Goal: Task Accomplishment & Management: Use online tool/utility

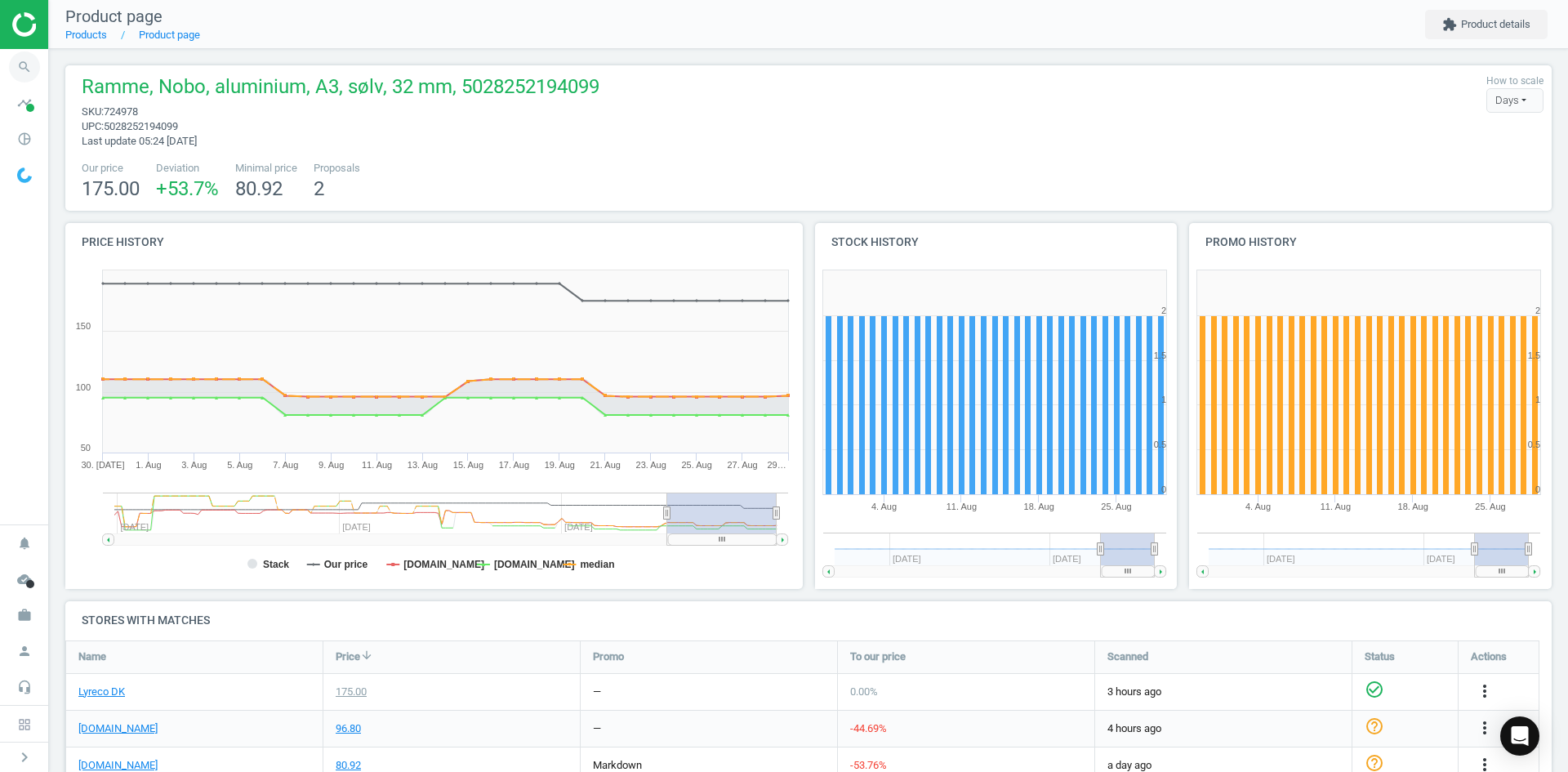
click at [32, 65] on icon "search" at bounding box center [24, 67] width 31 height 31
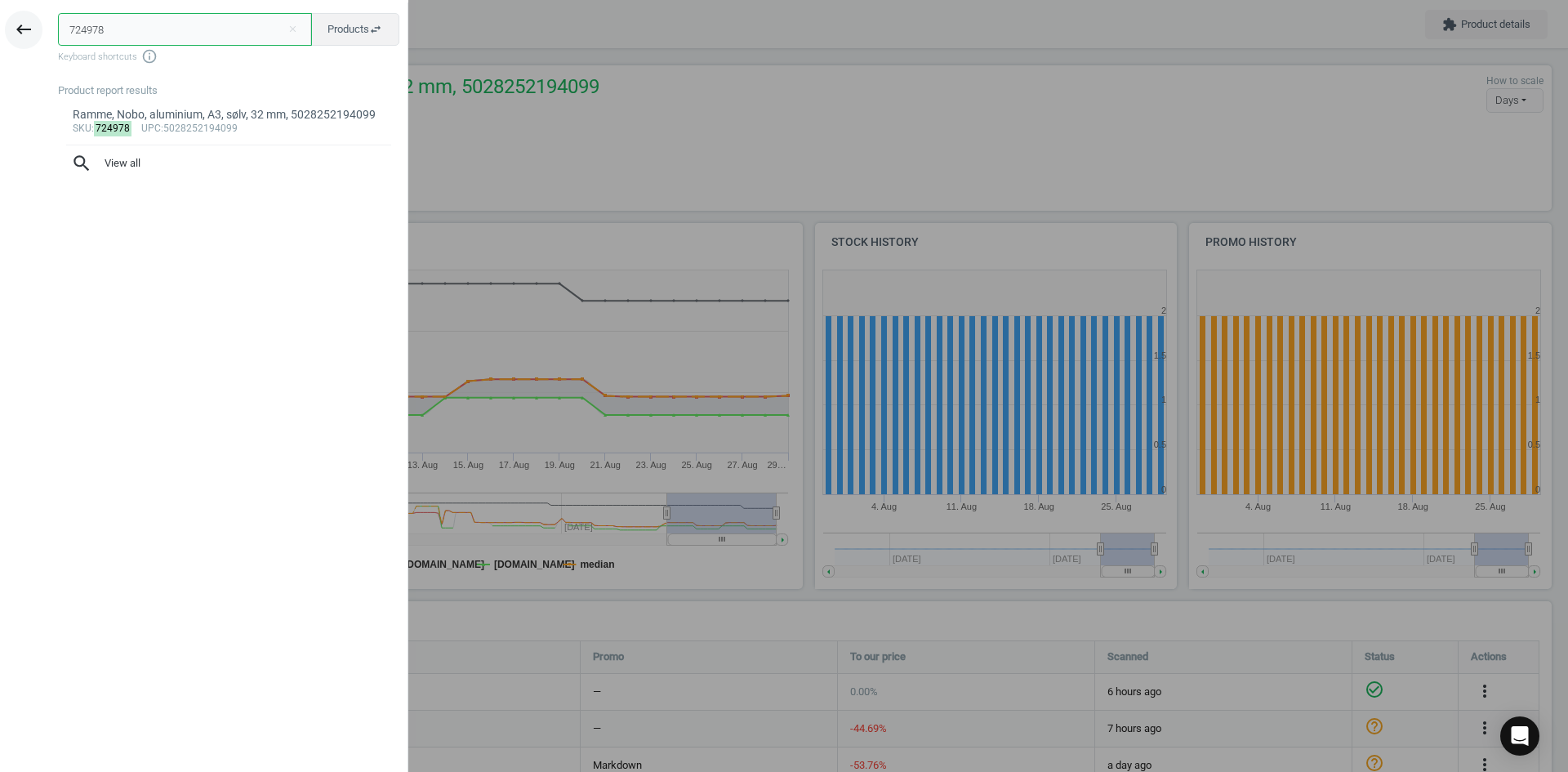
drag, startPoint x: 173, startPoint y: 28, endPoint x: 20, endPoint y: 29, distance: 153.0
click at [20, 29] on div "keyboard_backspace 724978 close Products swap_horiz Keyboard shortcuts info_out…" at bounding box center [204, 389] width 408 height 772
paste input "75756"
type input "7275756"
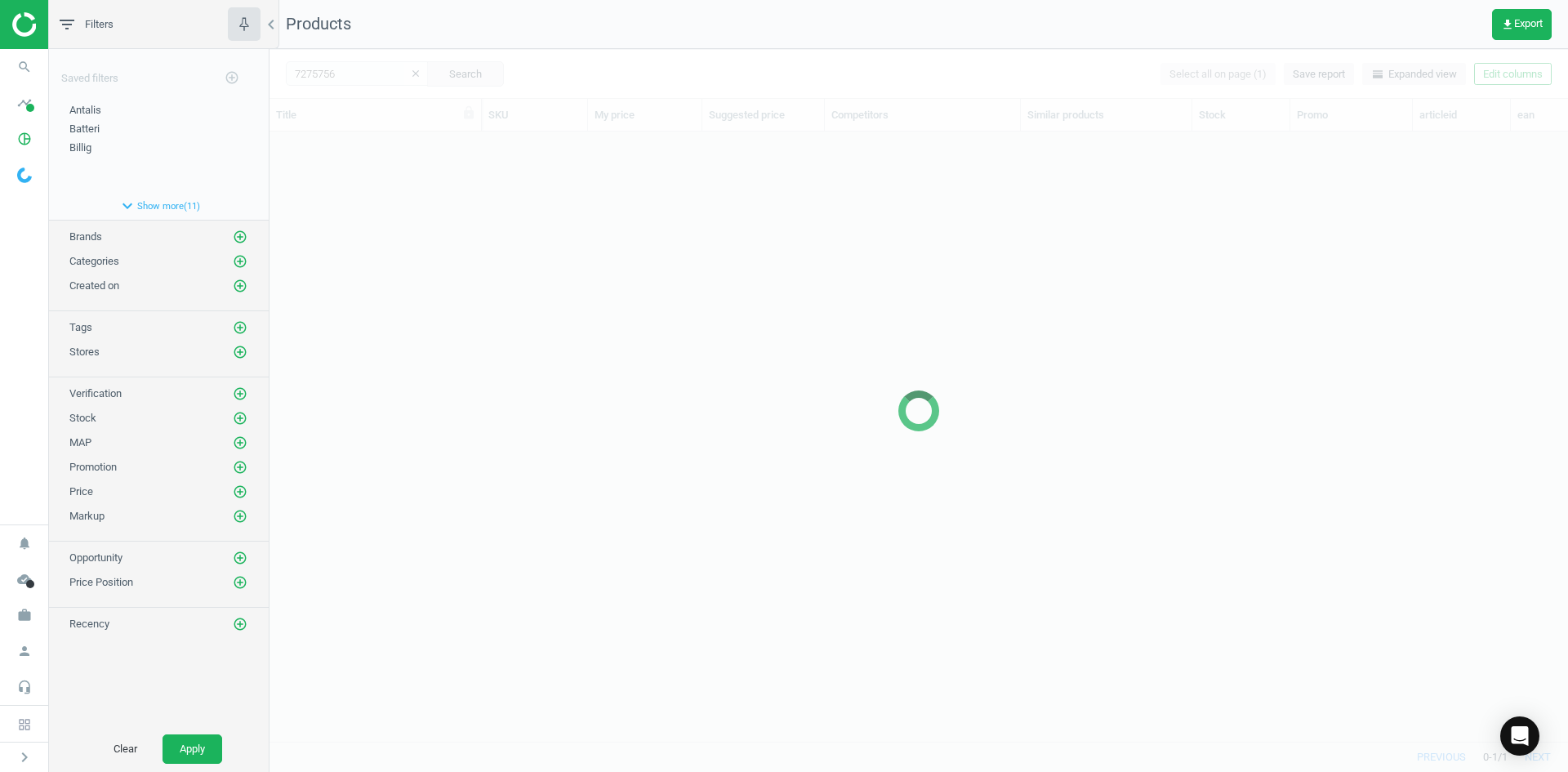
scroll to position [585, 1286]
click at [662, 325] on div at bounding box center [919, 410] width 1299 height 723
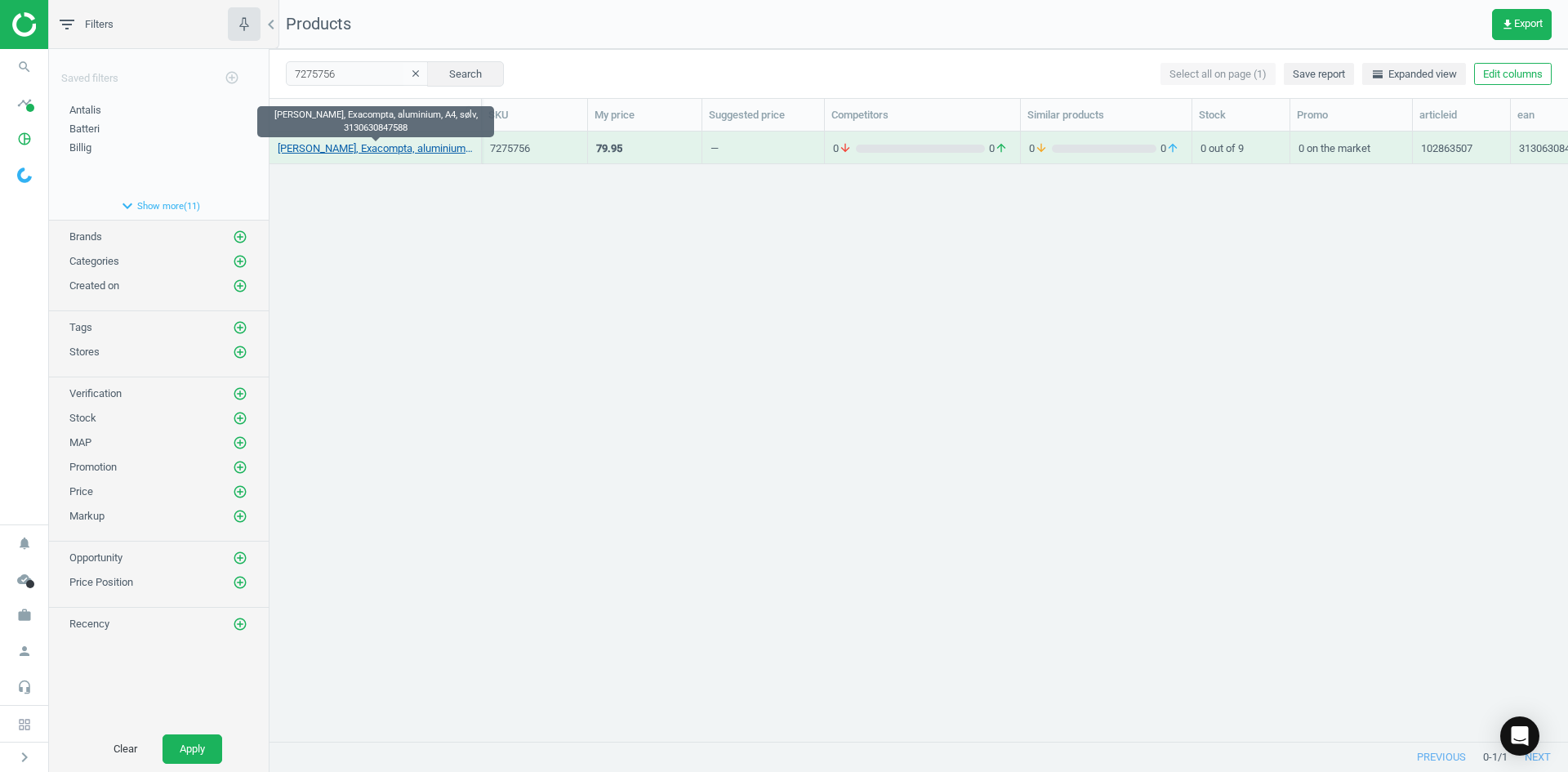
click at [427, 149] on link "[PERSON_NAME], Exacompta, aluminium, A4, sølv, 3130630847588" at bounding box center [375, 148] width 195 height 14
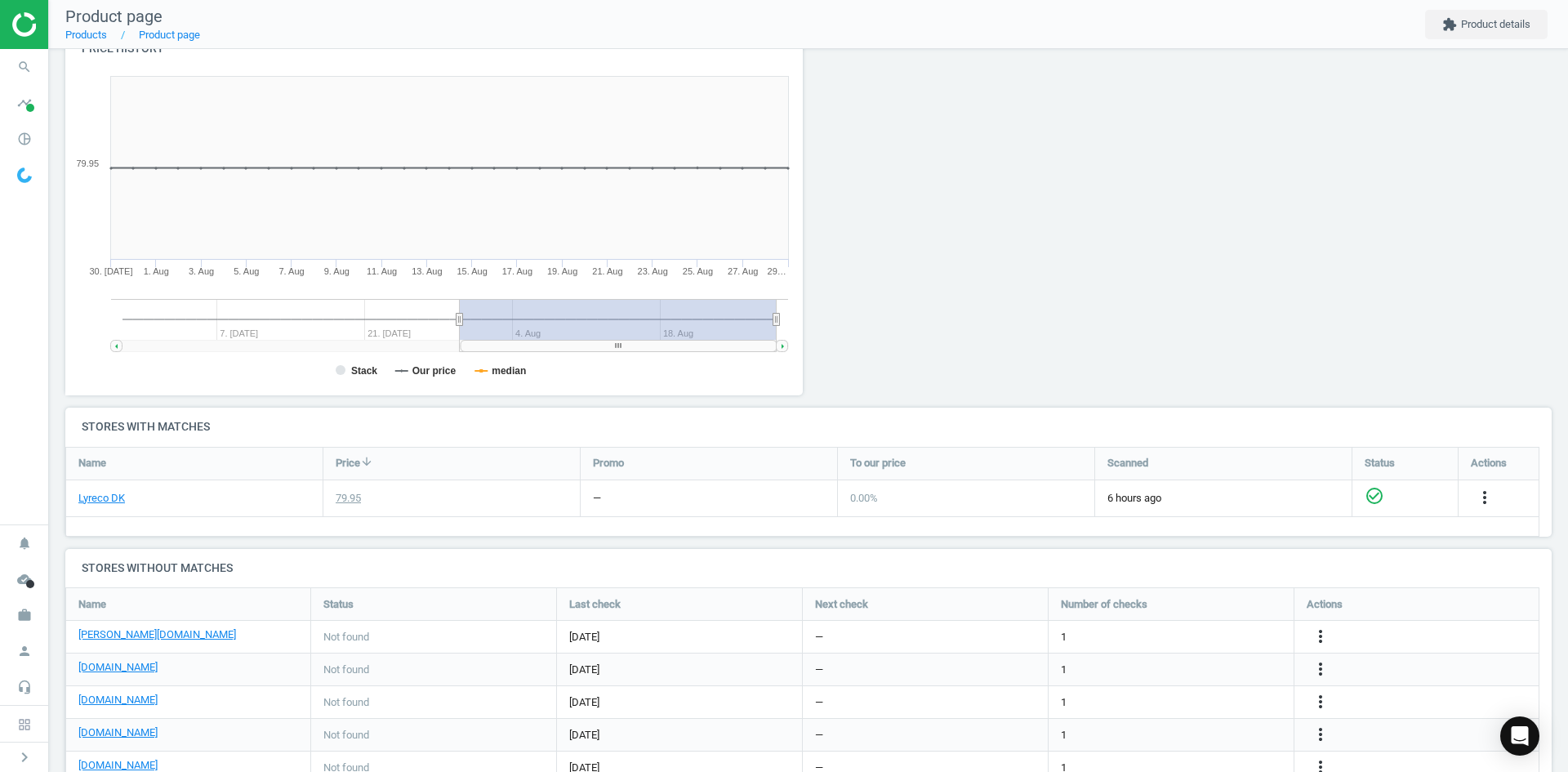
scroll to position [327, 0]
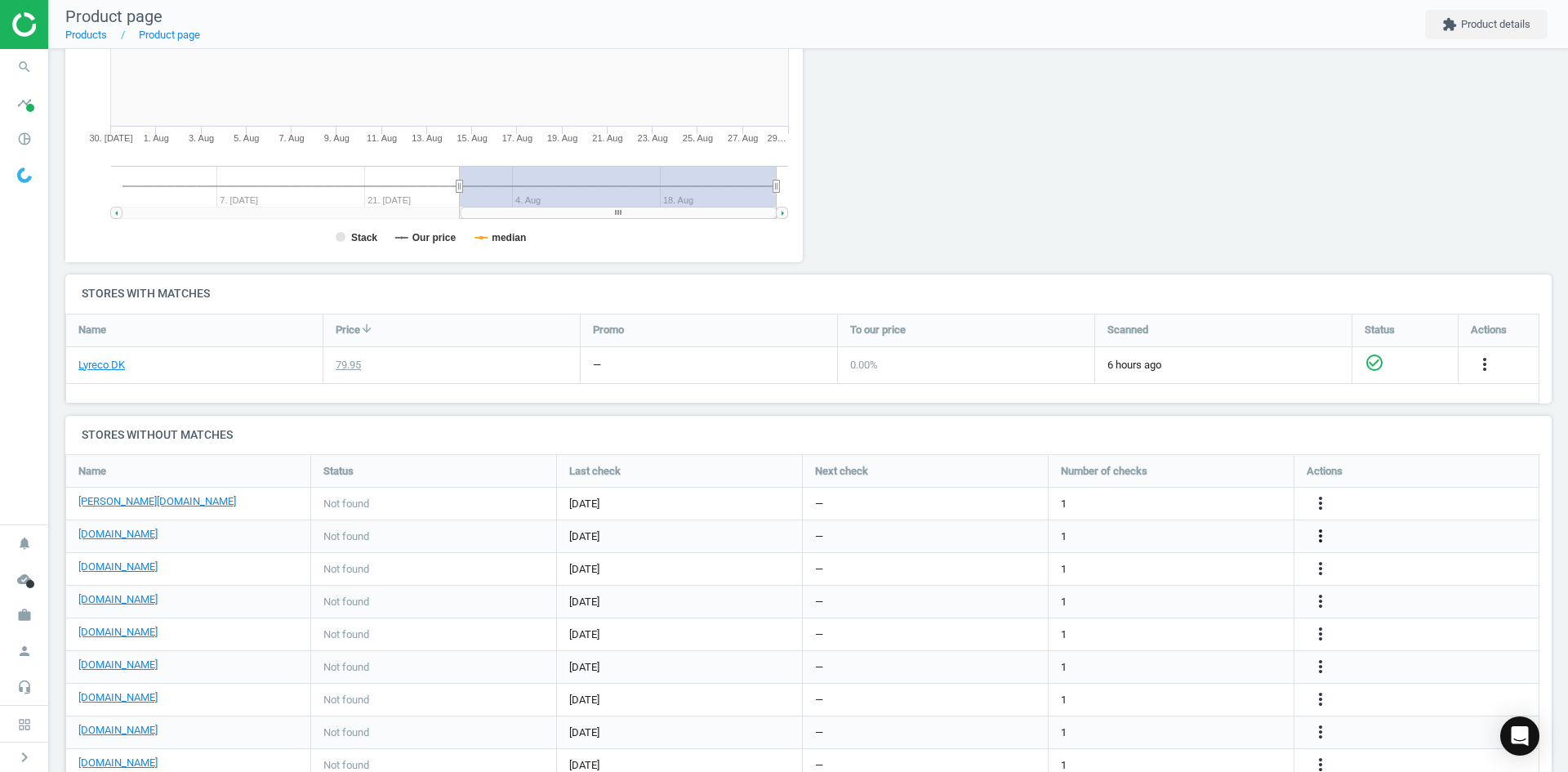
click at [1323, 540] on icon "more_vert" at bounding box center [1320, 536] width 19 height 19
click at [1186, 540] on link "Edit URL/product option" at bounding box center [1193, 536] width 224 height 25
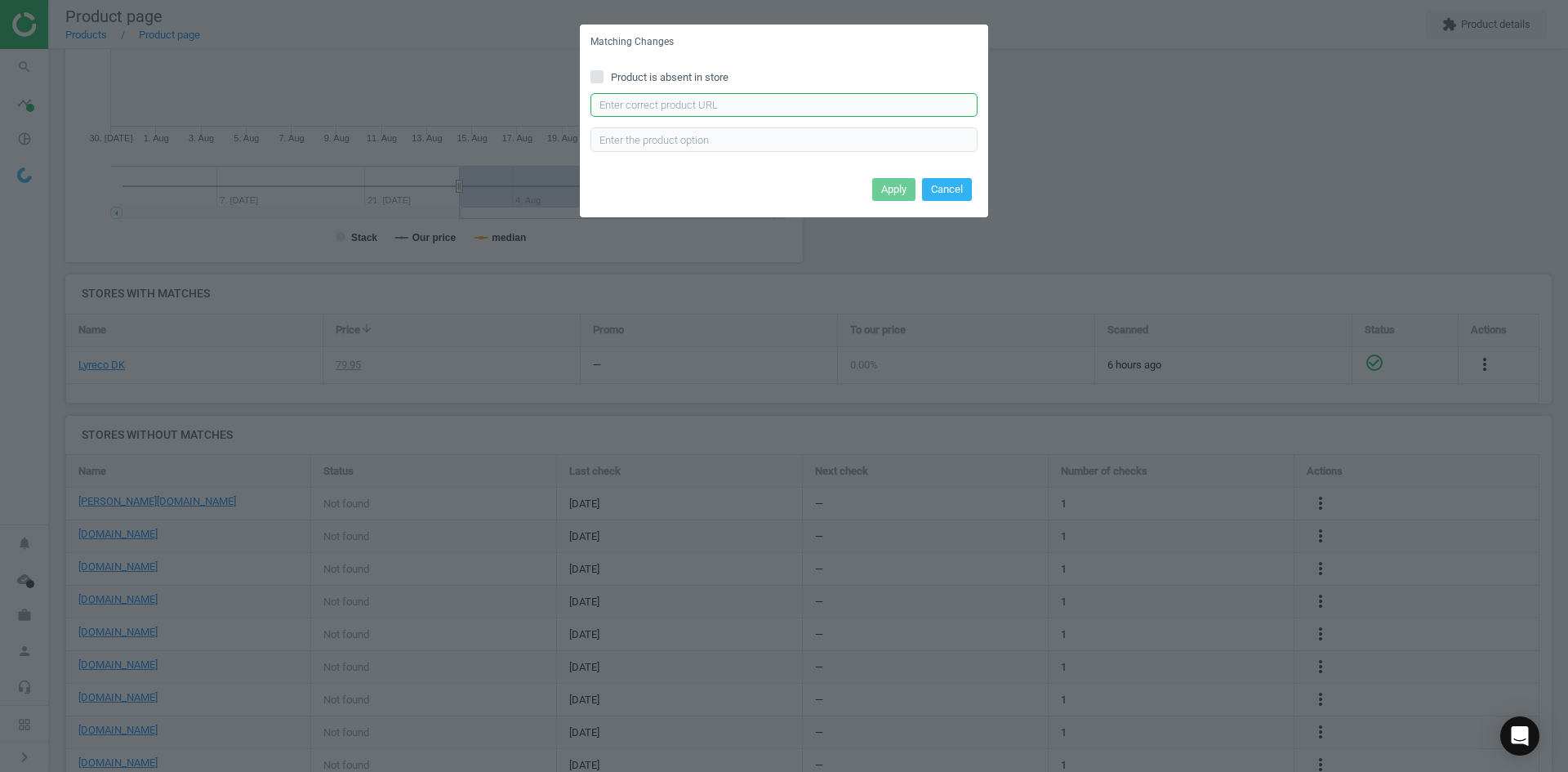
click at [765, 105] on input "text" at bounding box center [784, 104] width 387 height 24
paste input "[URL][DOMAIN_NAME]"
type input "[URL][DOMAIN_NAME]"
click at [890, 191] on button "Apply" at bounding box center [894, 189] width 43 height 23
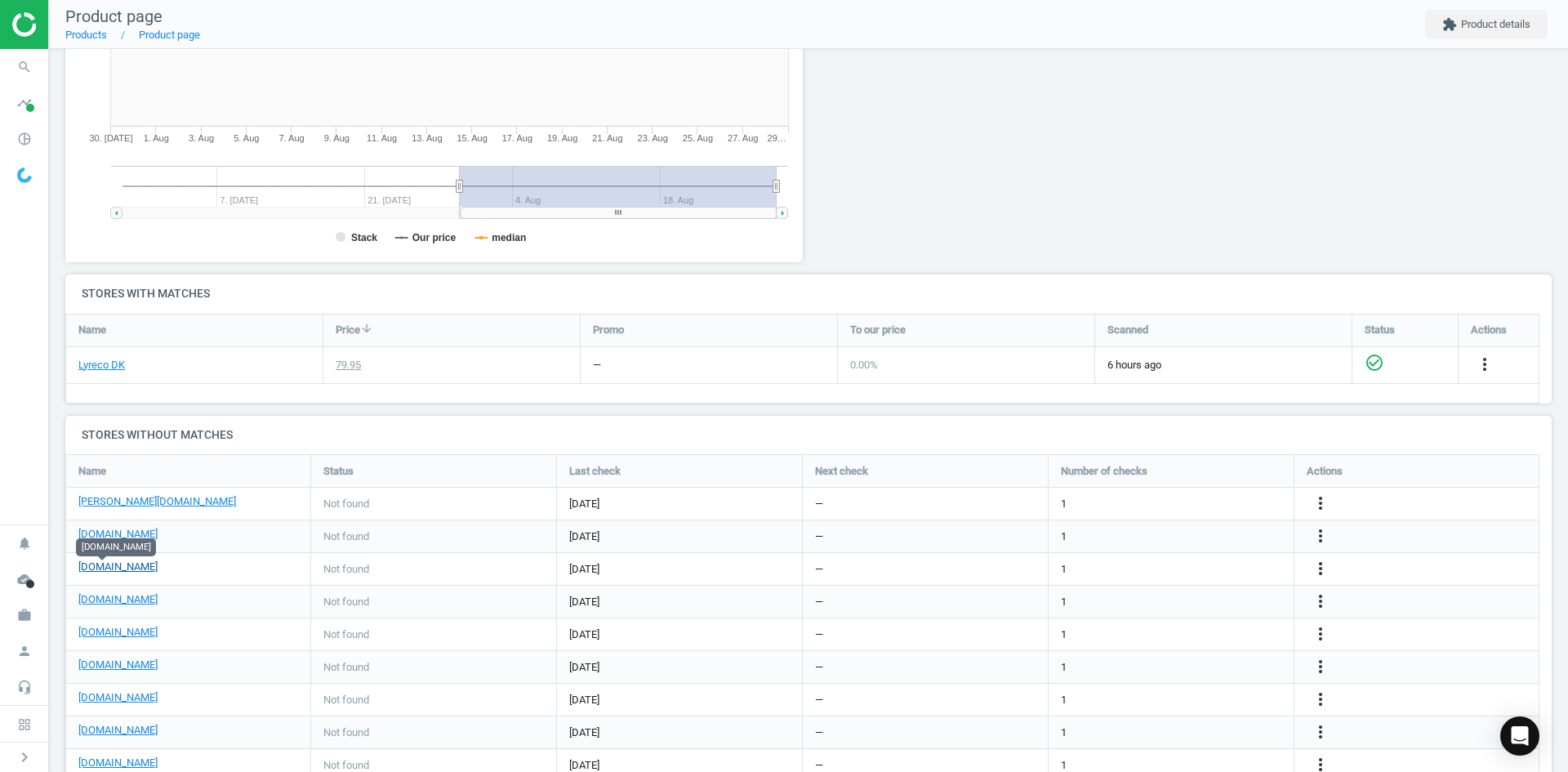
click at [100, 570] on link "[DOMAIN_NAME]" at bounding box center [118, 566] width 79 height 14
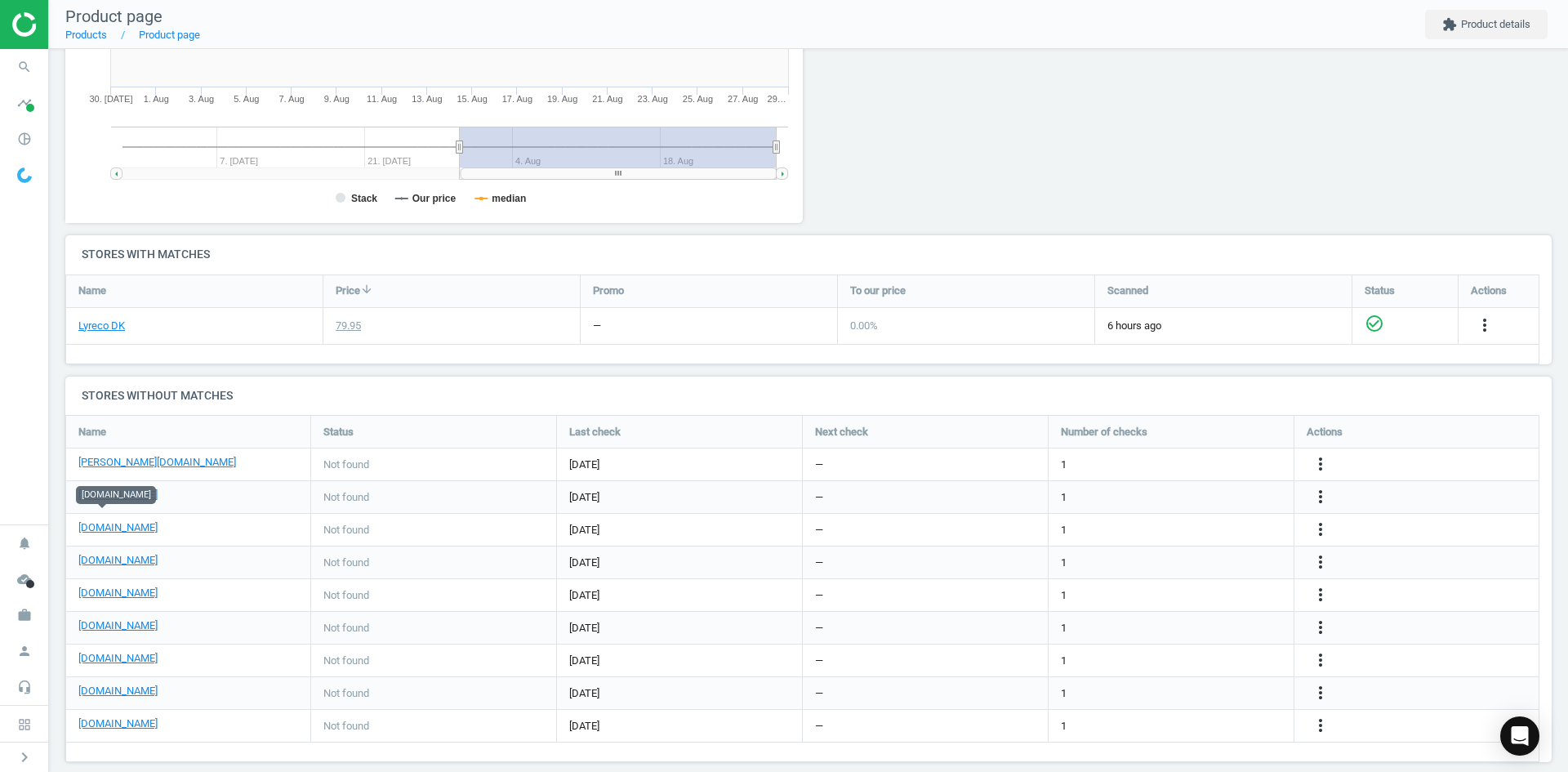
scroll to position [385, 0]
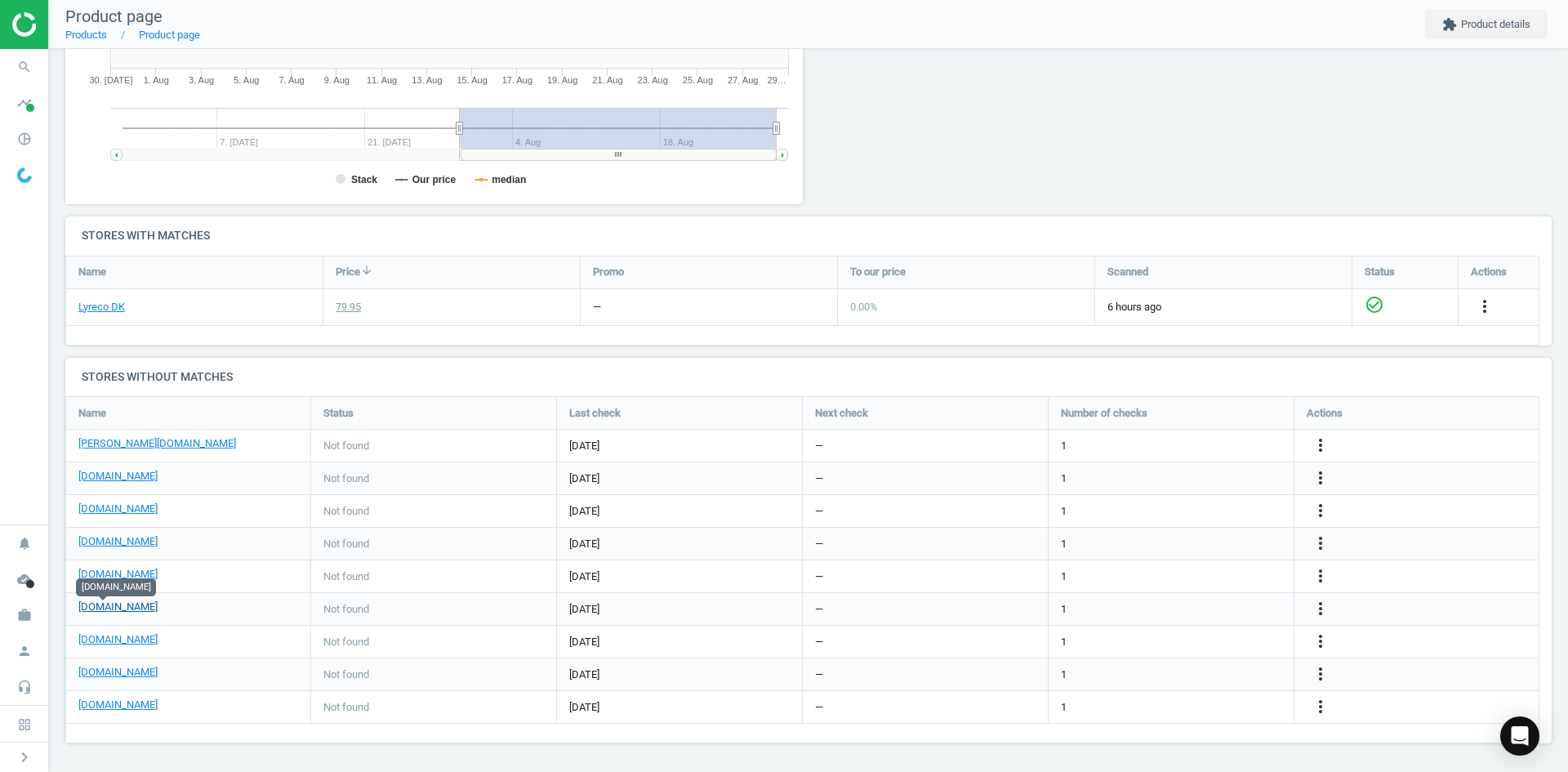
click at [107, 608] on link "[DOMAIN_NAME]" at bounding box center [118, 606] width 79 height 14
click at [135, 640] on link "[DOMAIN_NAME]" at bounding box center [118, 639] width 79 height 14
click at [5, 73] on span "search" at bounding box center [24, 67] width 49 height 36
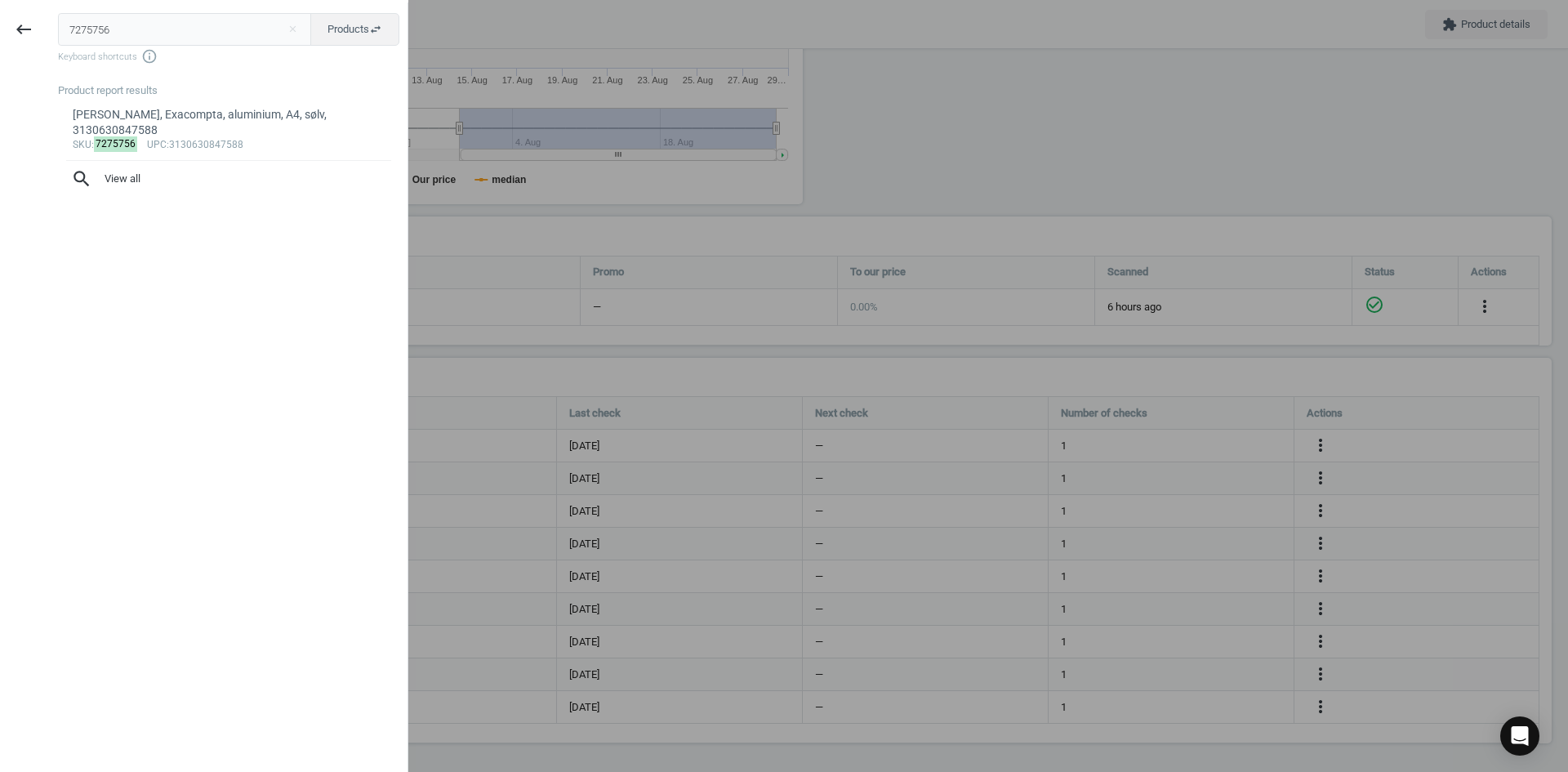
drag, startPoint x: 108, startPoint y: 37, endPoint x: 48, endPoint y: 37, distance: 60.0
click at [48, 37] on div "7275756 close Products swap_horiz Keyboard shortcuts info_outline Product repor…" at bounding box center [227, 389] width 360 height 772
type input "7275745"
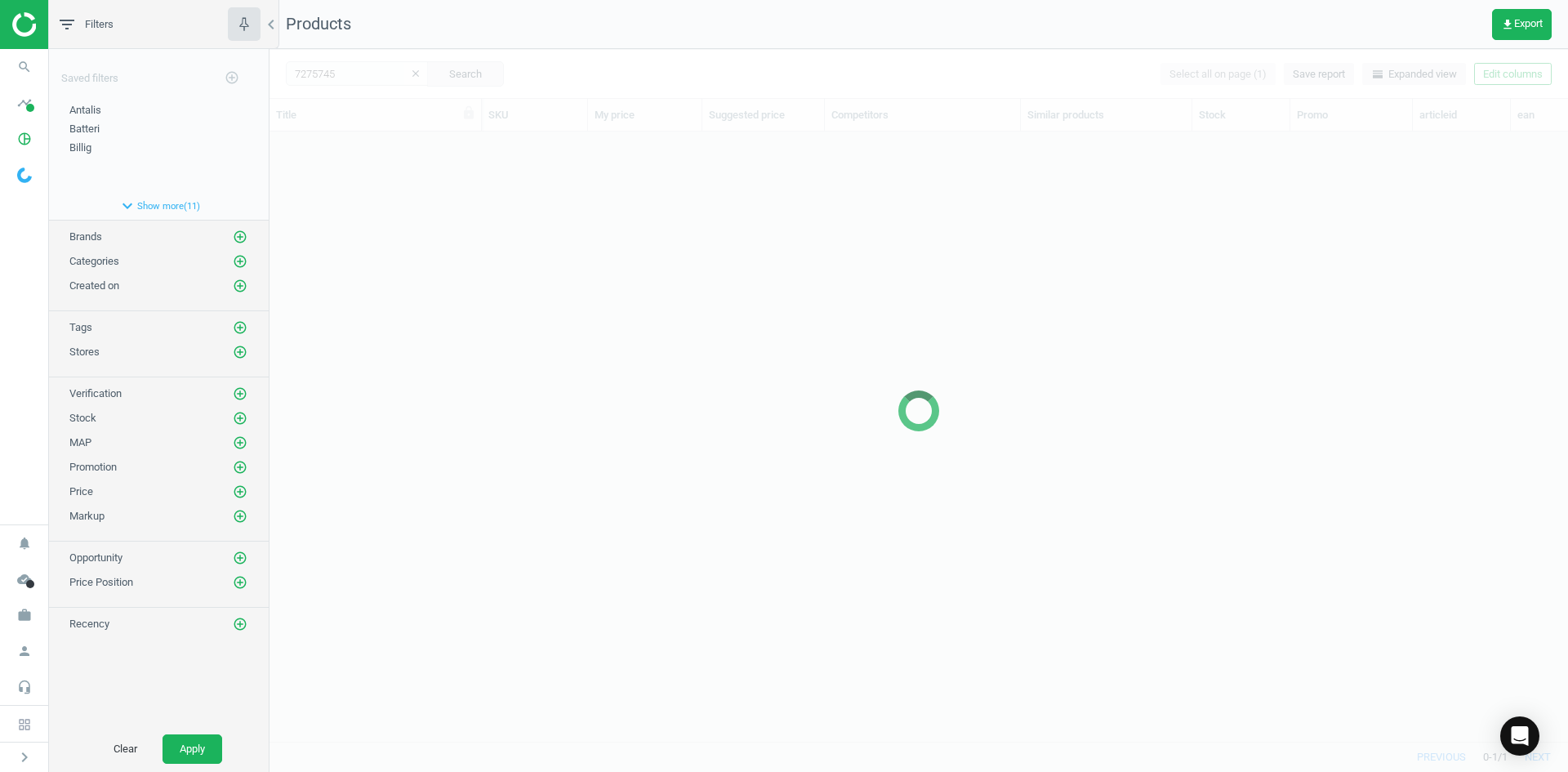
scroll to position [585, 1286]
click at [345, 213] on div at bounding box center [919, 410] width 1299 height 723
click at [341, 208] on div at bounding box center [919, 410] width 1299 height 723
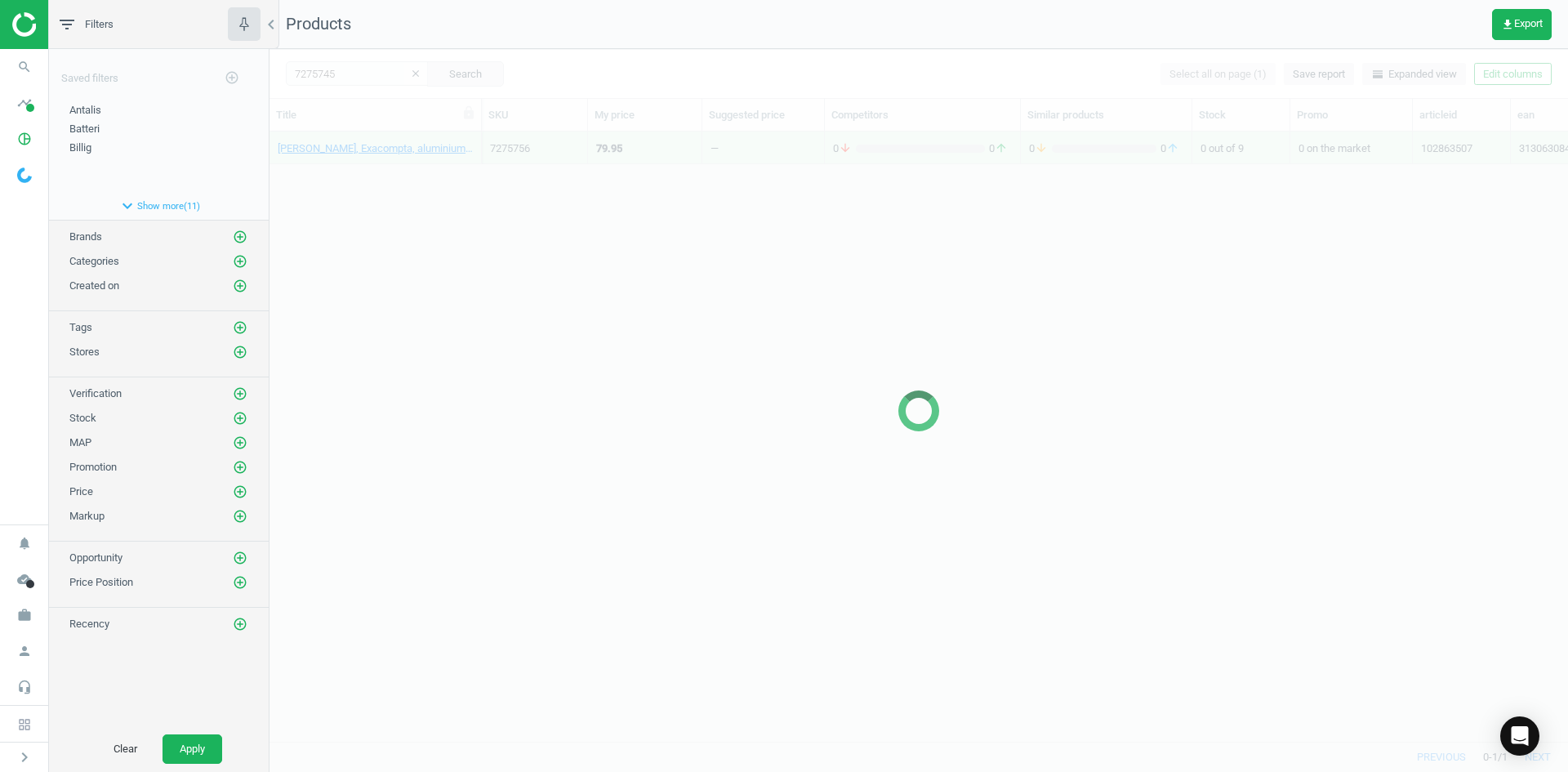
click at [338, 205] on div at bounding box center [919, 410] width 1299 height 723
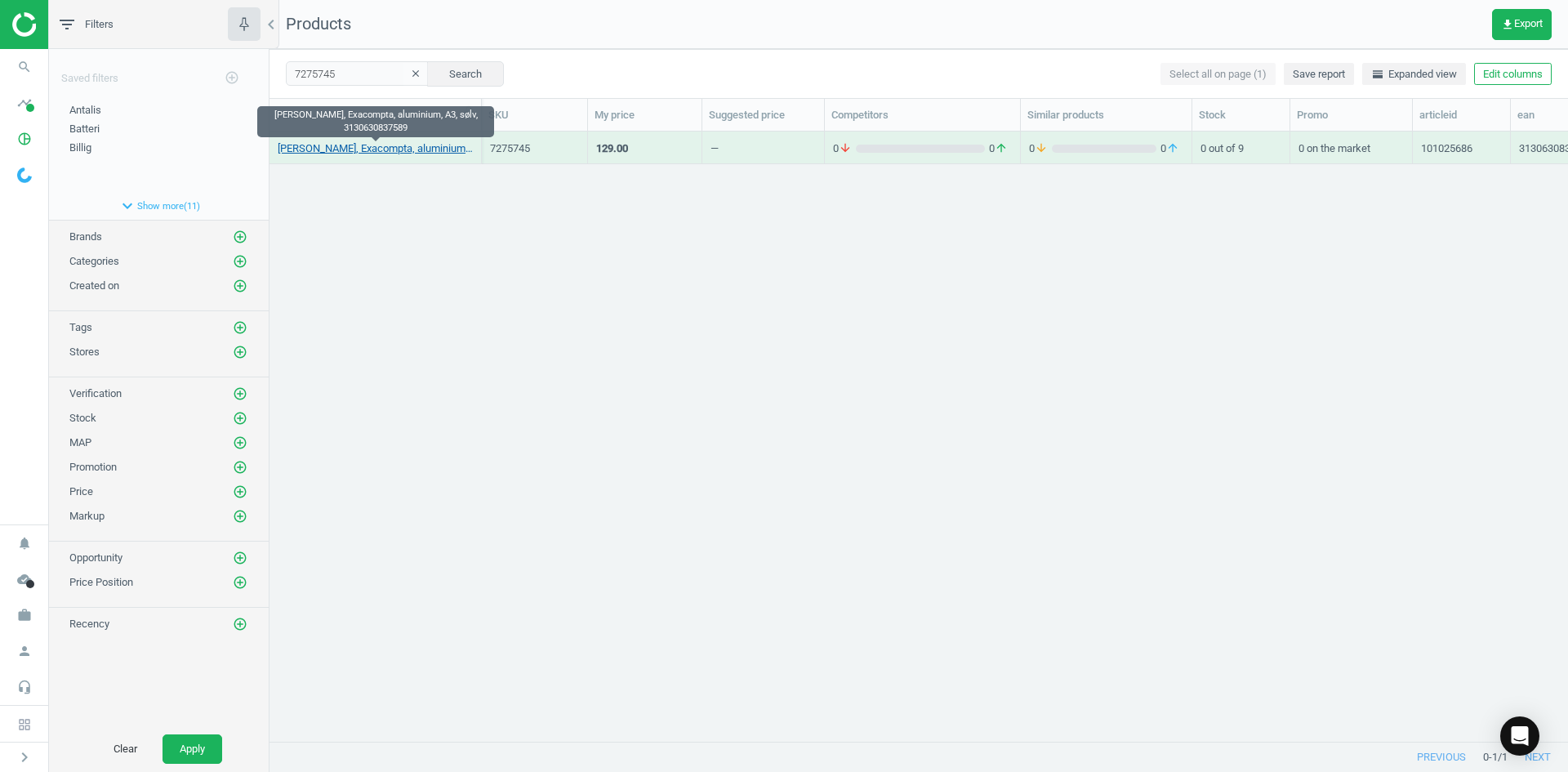
click at [340, 146] on link "[PERSON_NAME], Exacompta, aluminium, A3, sølv, 3130630837589" at bounding box center [375, 148] width 195 height 14
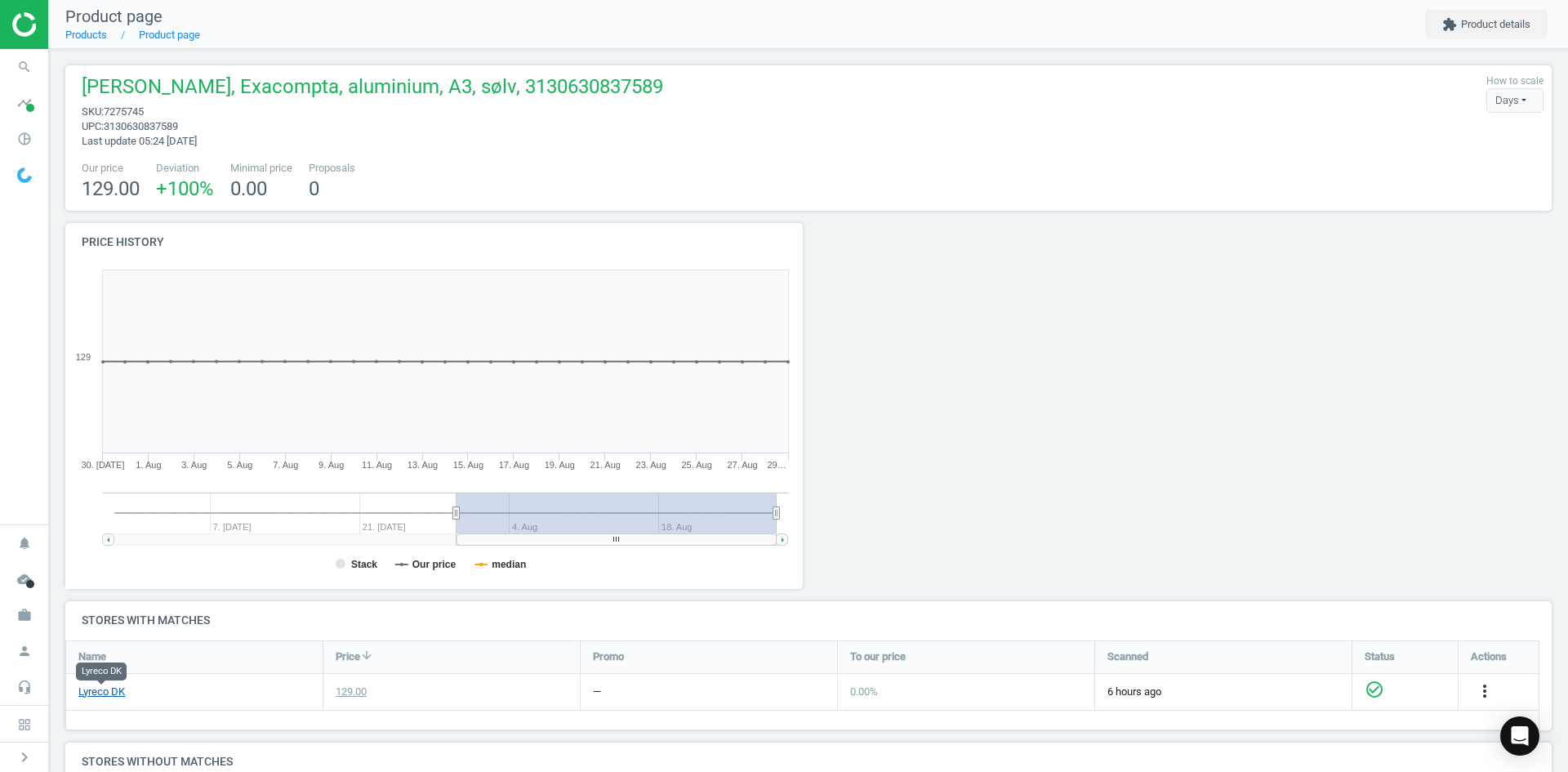
click at [118, 698] on link "Lyreco DK" at bounding box center [101, 691] width 46 height 14
click at [24, 71] on icon "search" at bounding box center [24, 67] width 31 height 31
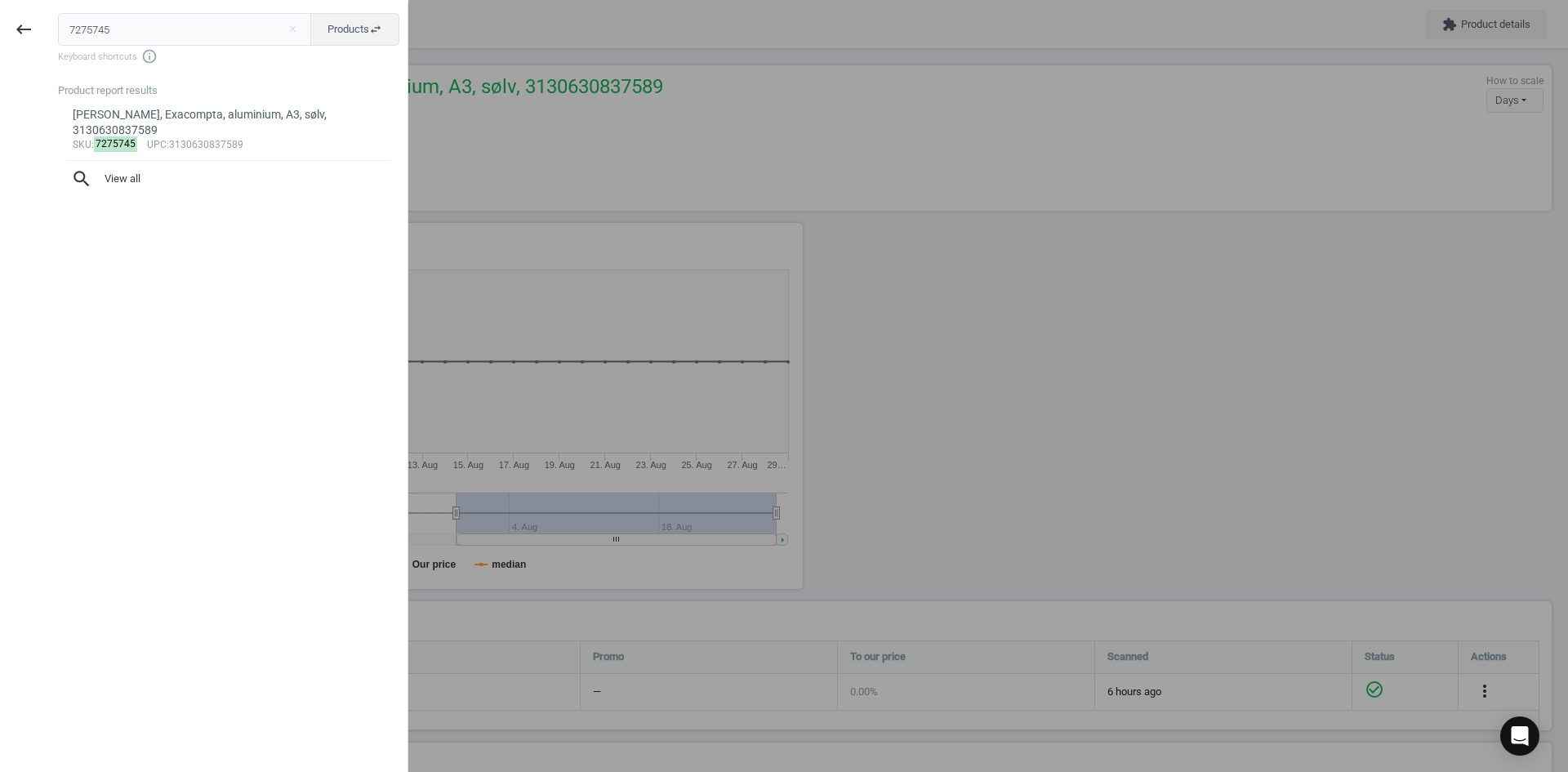
drag, startPoint x: 202, startPoint y: 14, endPoint x: 3, endPoint y: 12, distance: 199.0
click at [3, 12] on div "keyboard_backspace 7275745 close Products swap_horiz Keyboard shortcuts info_ou…" at bounding box center [204, 389] width 408 height 772
type input "15638059"
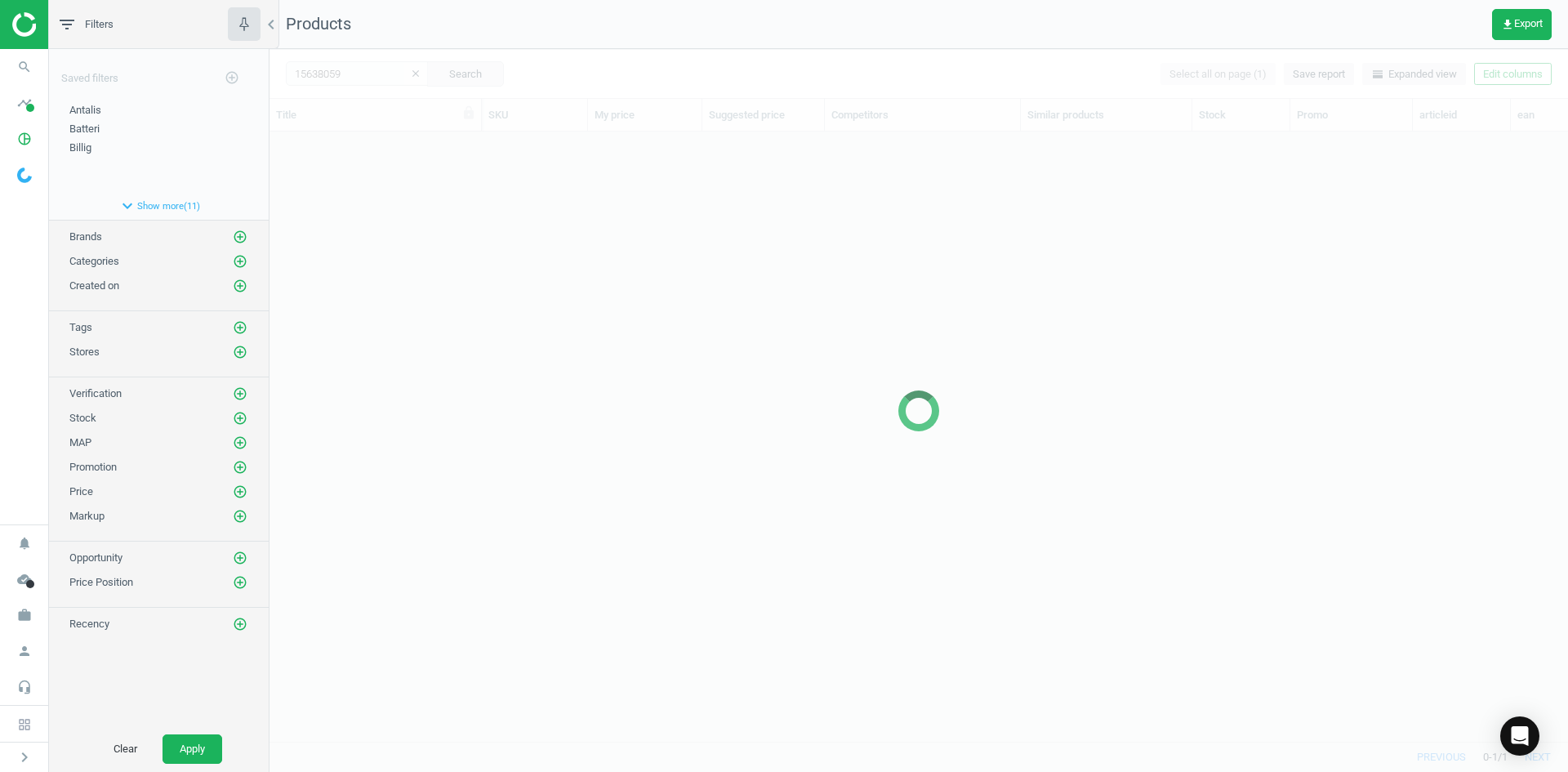
scroll to position [585, 1286]
click at [596, 432] on div at bounding box center [919, 410] width 1299 height 723
click at [612, 400] on div at bounding box center [919, 410] width 1299 height 723
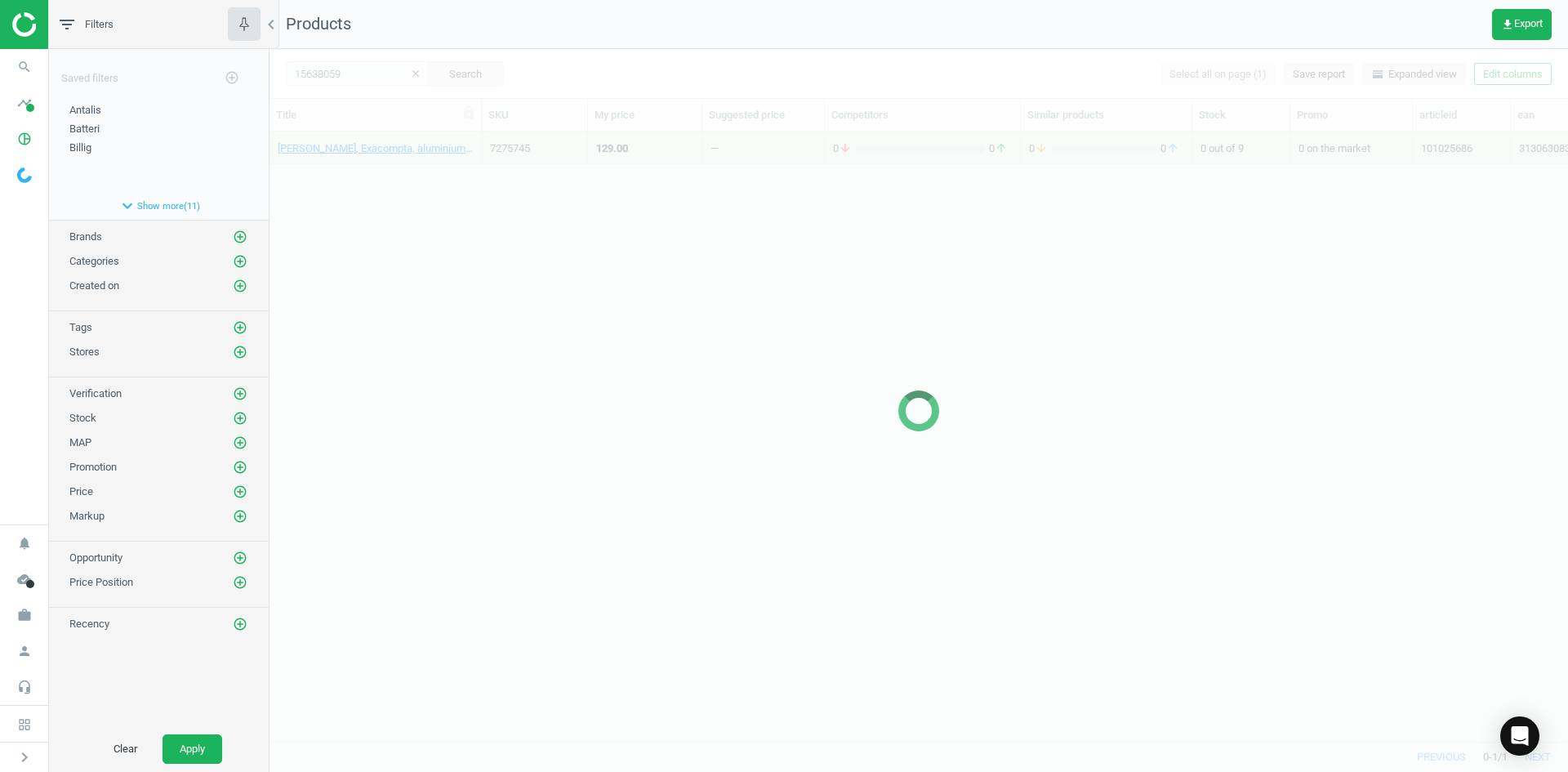
click at [586, 327] on div "[PERSON_NAME], Exacompta, aluminium, A3, sølv, 3130630837589 7275745 129.00 — 0…" at bounding box center [919, 429] width 1299 height 597
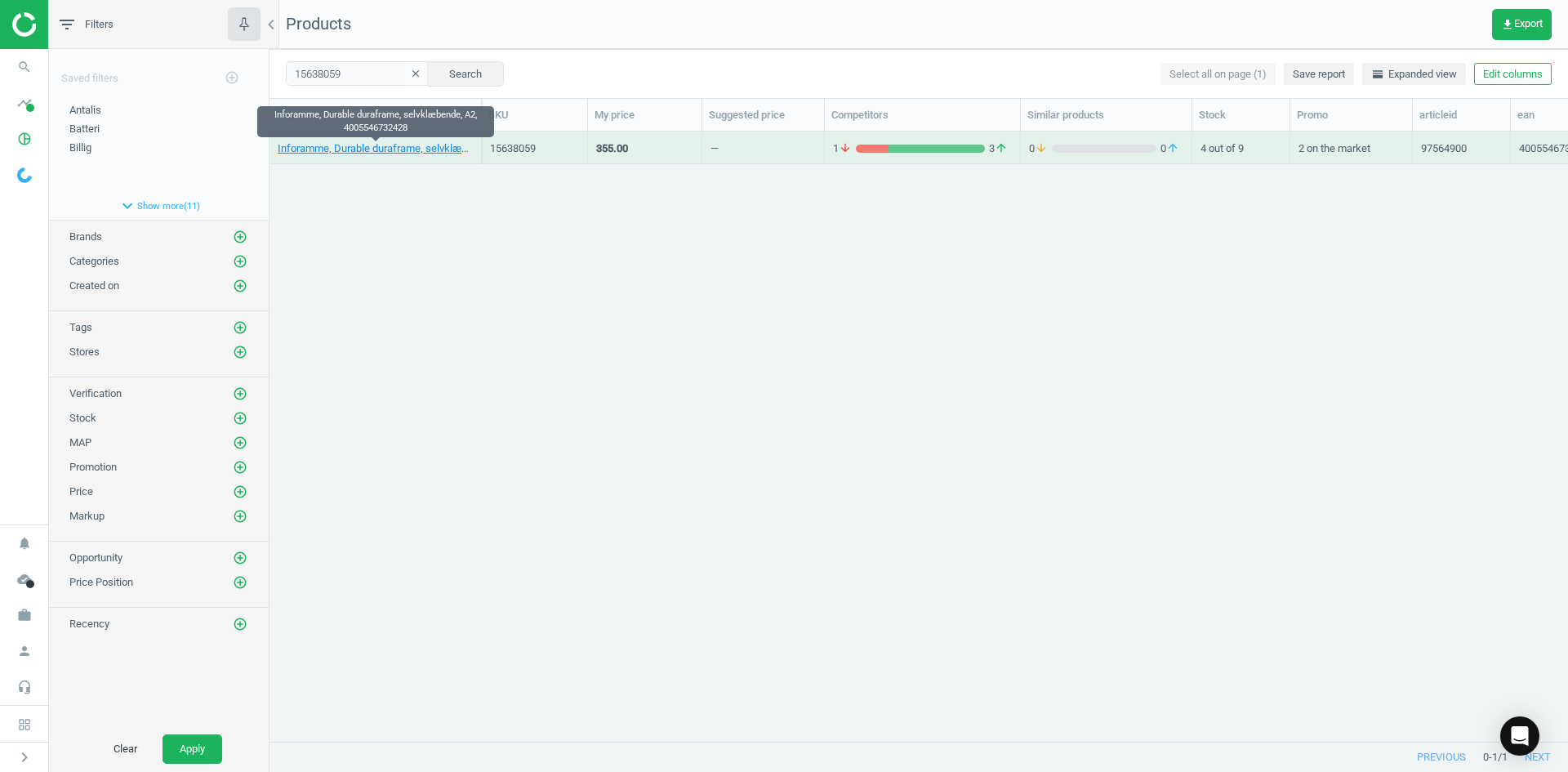
click at [350, 140] on div "Inforamme, Durable duraframe, selvklæbende, A2, 4005546732428" at bounding box center [375, 148] width 195 height 29
click at [348, 142] on link "Inforamme, Durable duraframe, selvklæbende, A2, 4005546732428" at bounding box center [375, 148] width 195 height 14
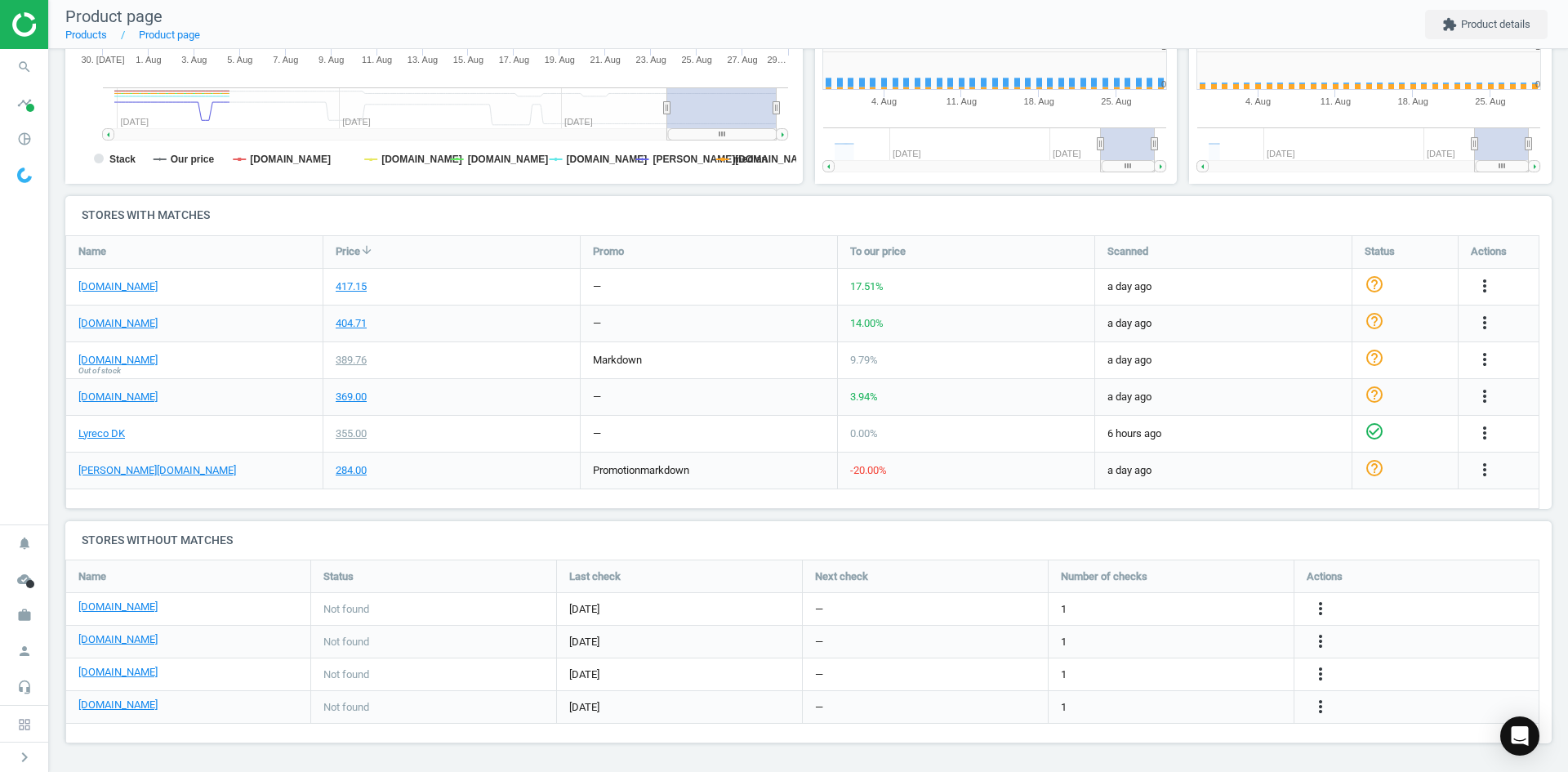
scroll to position [352, 385]
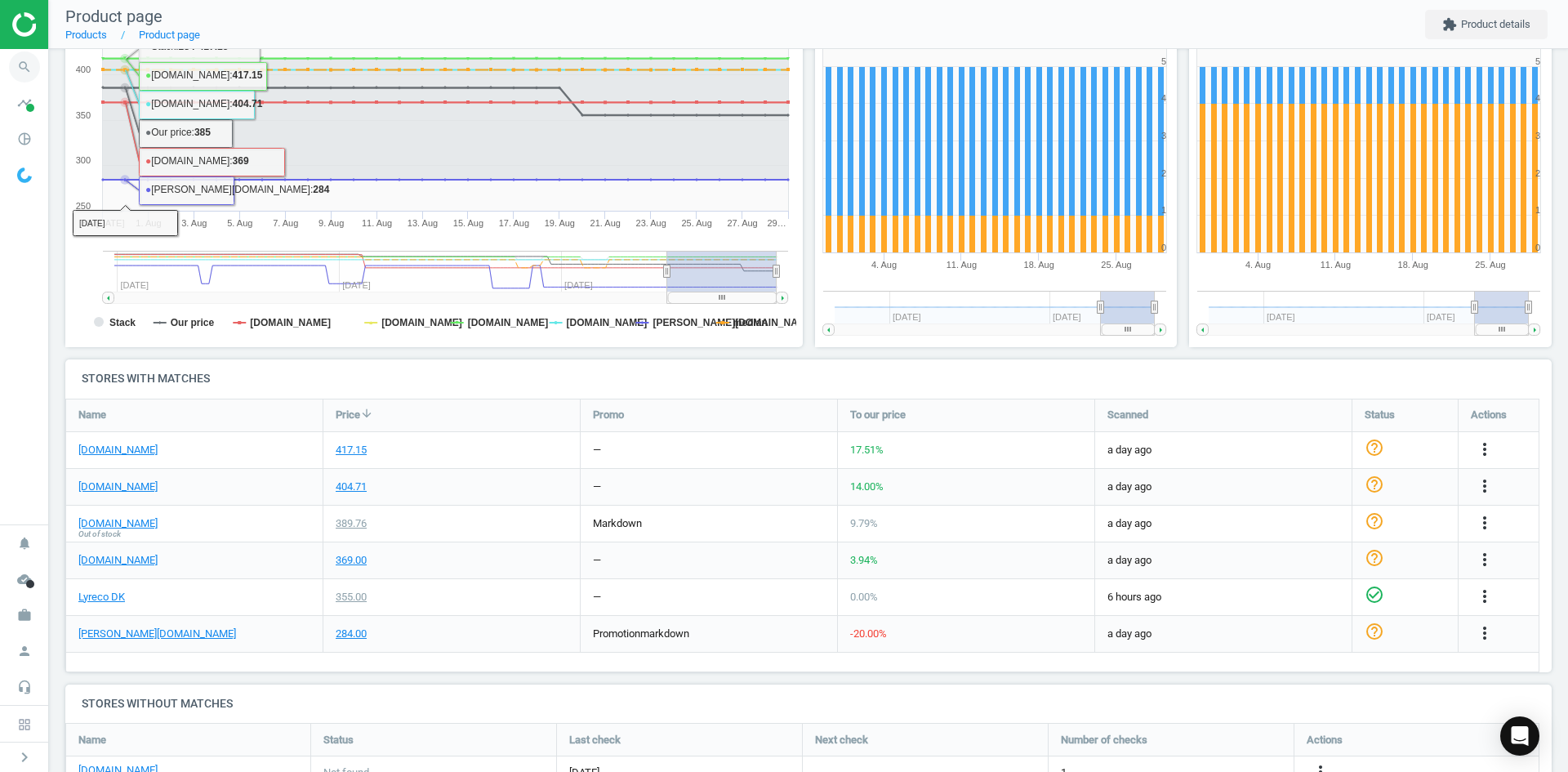
click at [29, 61] on icon "search" at bounding box center [24, 67] width 31 height 31
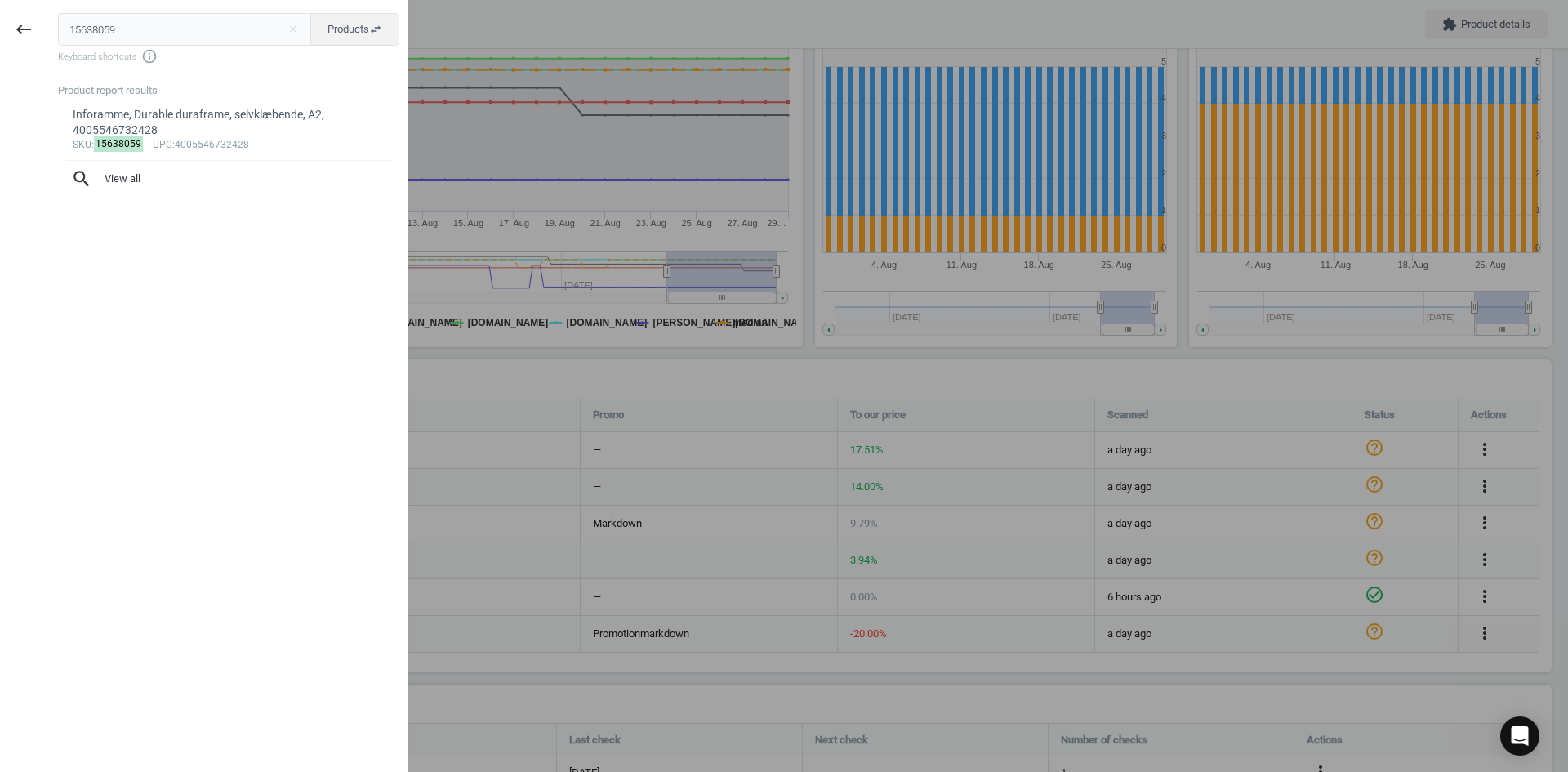
drag, startPoint x: 205, startPoint y: 20, endPoint x: 40, endPoint y: 40, distance: 166.2
click at [55, 27] on div "15638059 close Products swap_horiz Keyboard shortcuts info_outline Product repo…" at bounding box center [227, 389] width 360 height 772
type input "15781533"
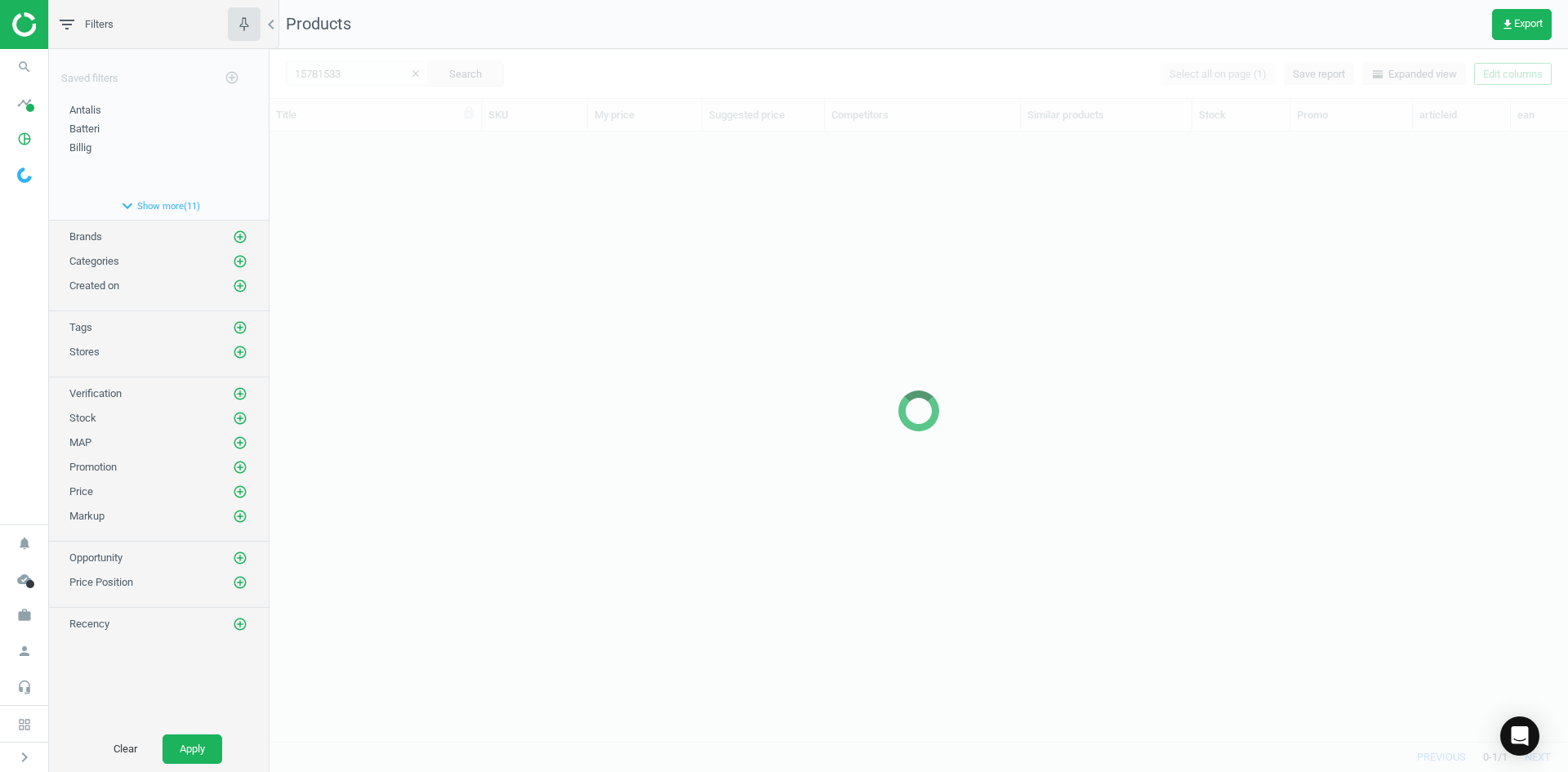
scroll to position [585, 1286]
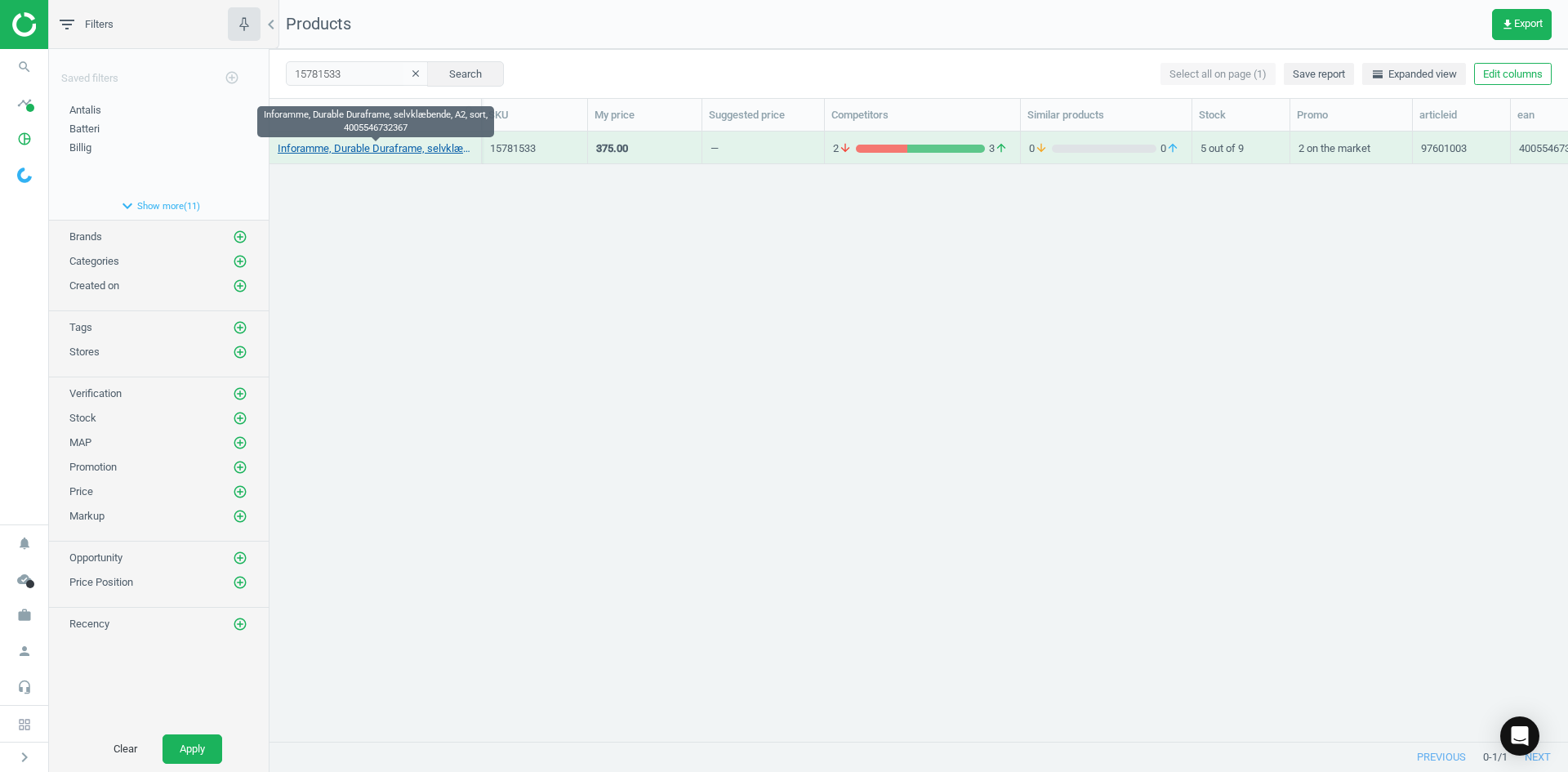
click at [420, 150] on link "Inforamme, Durable Duraframe, selvklæbende, A2, sort, 4005546732367" at bounding box center [375, 148] width 195 height 14
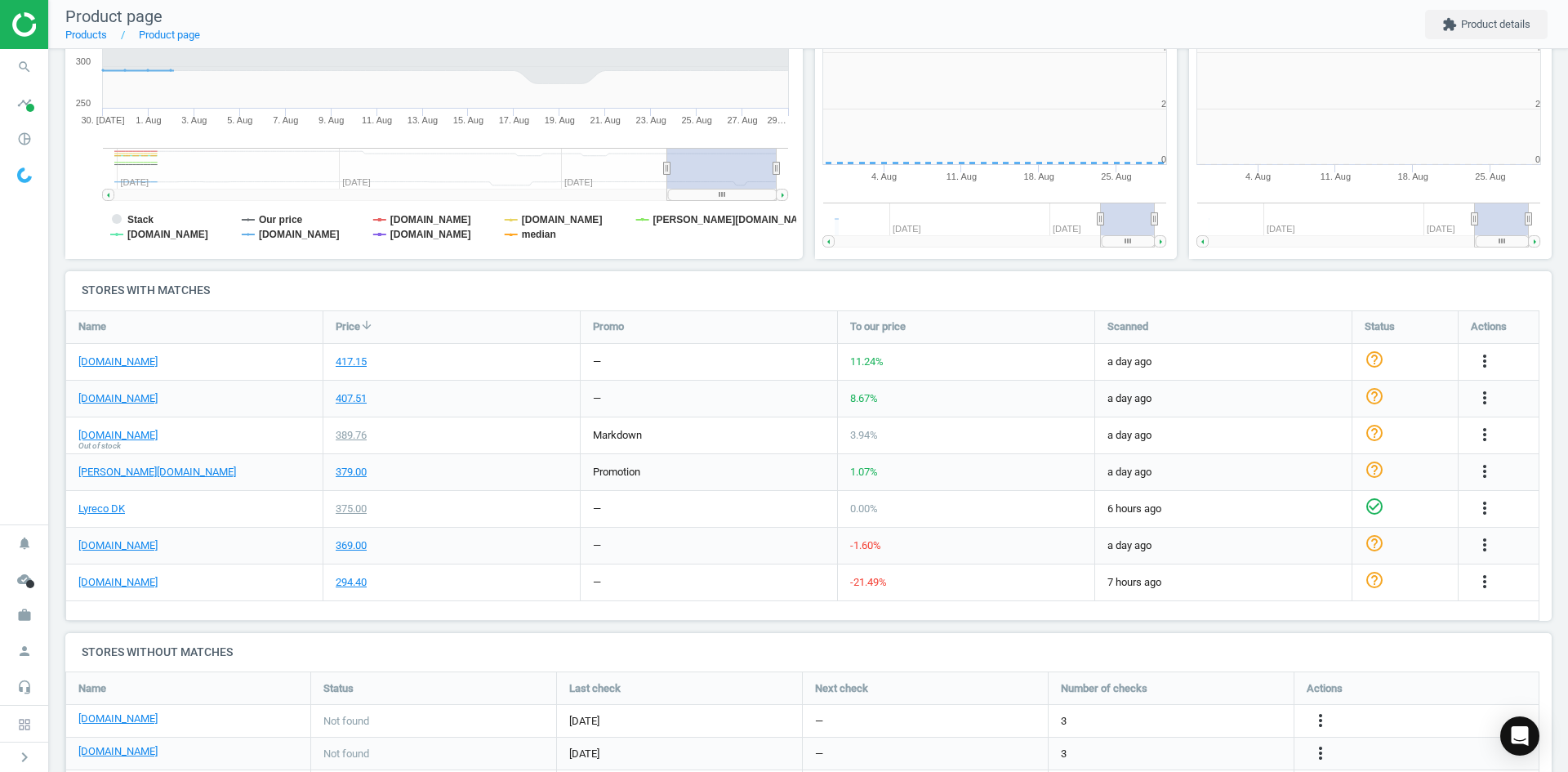
scroll to position [8, 8]
